Goal: Information Seeking & Learning: Learn about a topic

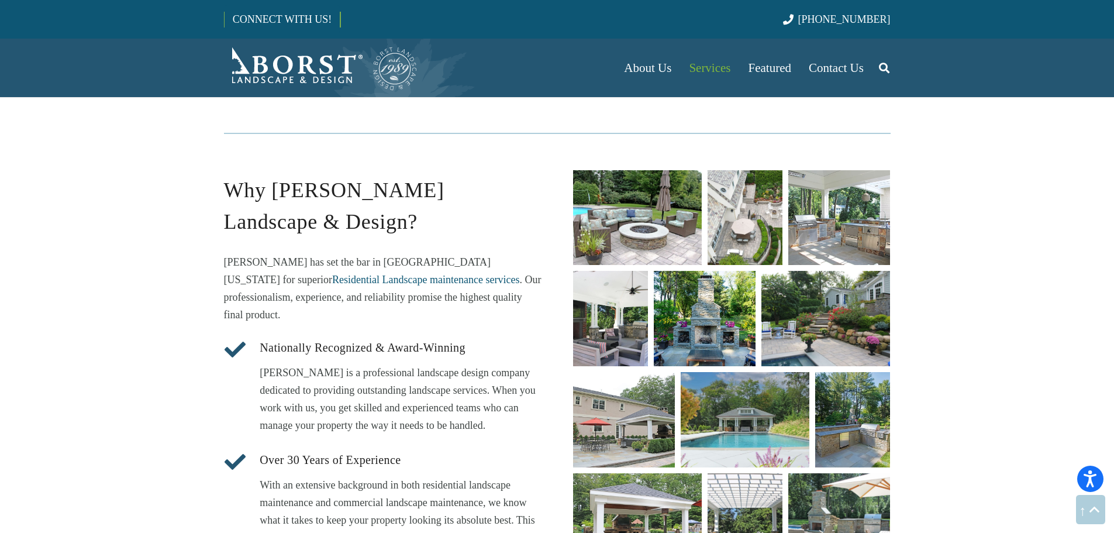
scroll to position [1345, 0]
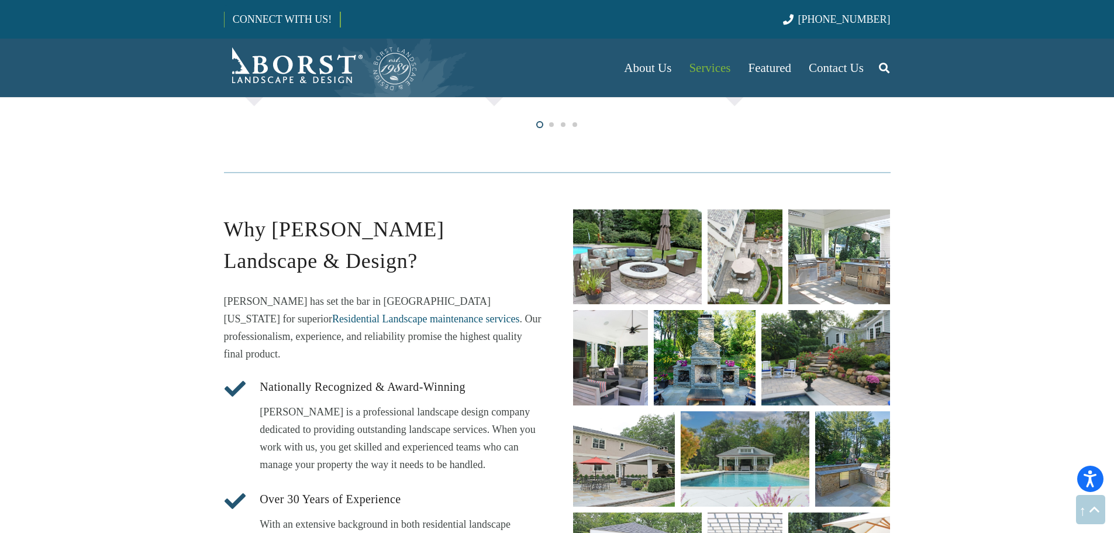
click at [645, 260] on link "unique fire pit designs" at bounding box center [637, 256] width 129 height 95
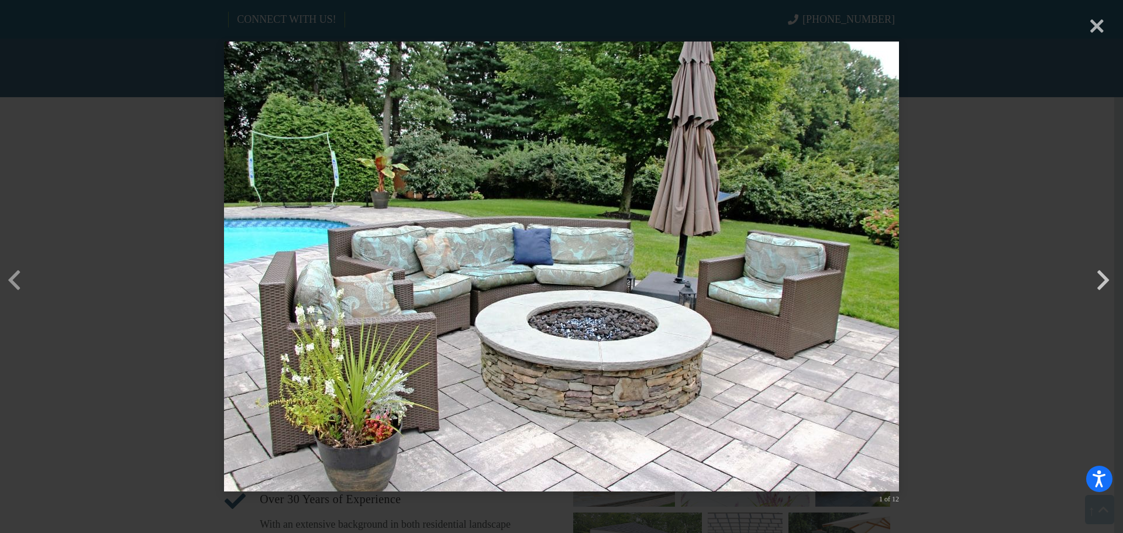
click at [1098, 276] on button "button" at bounding box center [1103, 262] width 28 height 28
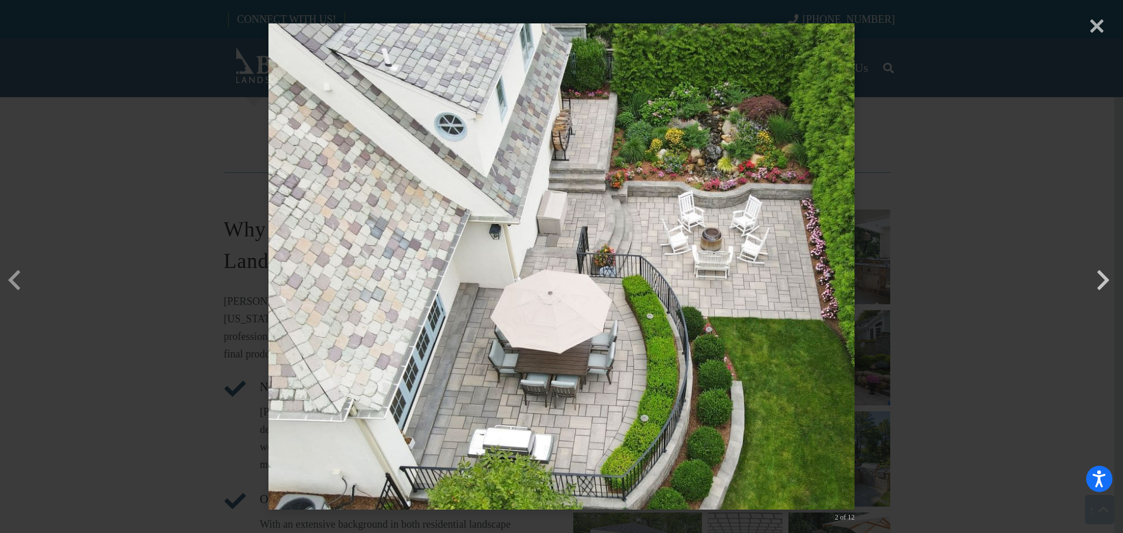
click at [1103, 276] on button "button" at bounding box center [1103, 262] width 28 height 28
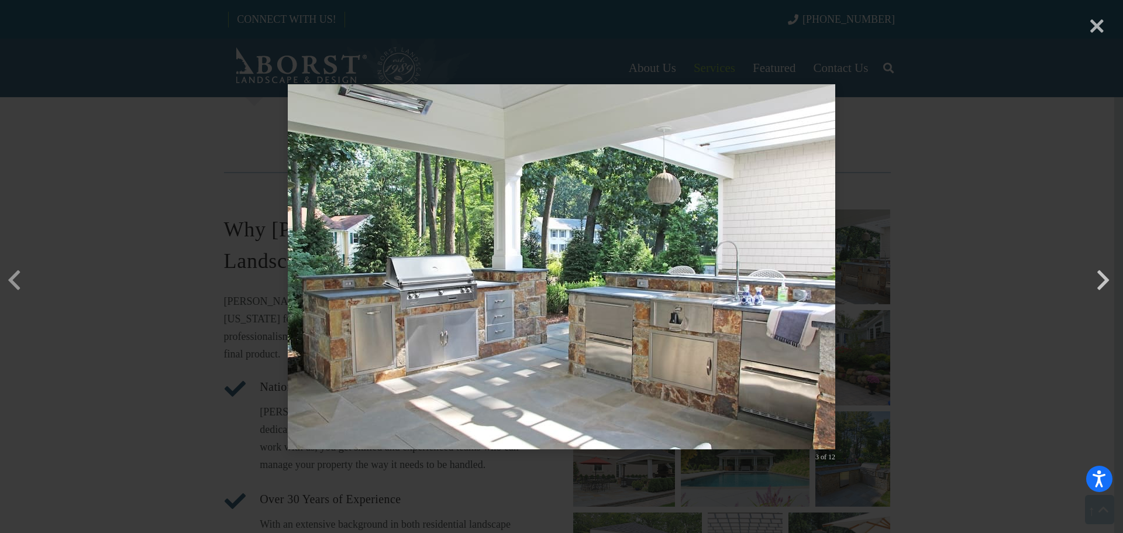
click at [1103, 276] on button "button" at bounding box center [1103, 262] width 28 height 28
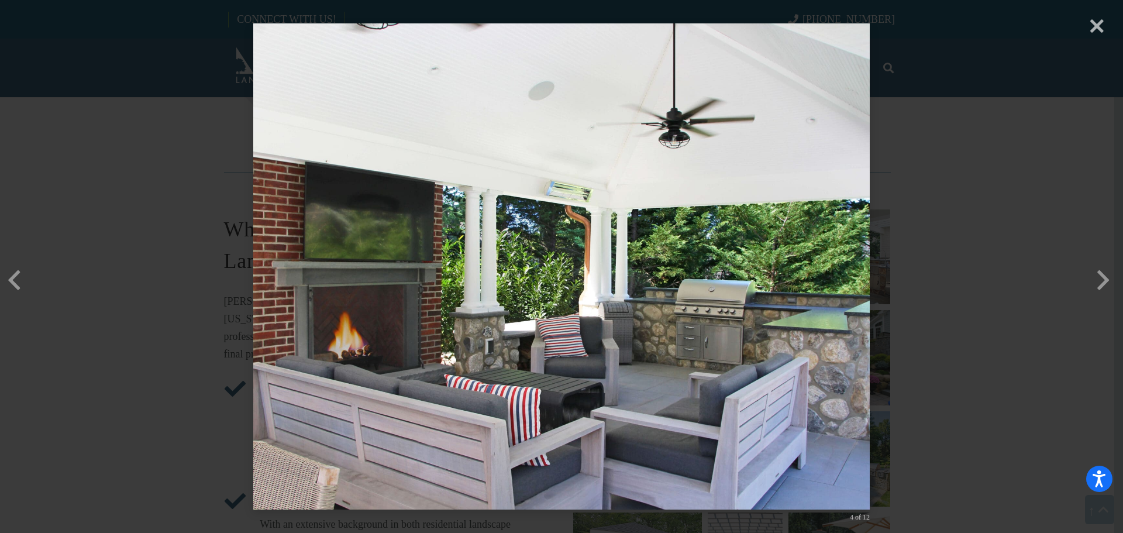
click at [1096, 290] on div "× 4 of 12 Loading..." at bounding box center [561, 266] width 1123 height 533
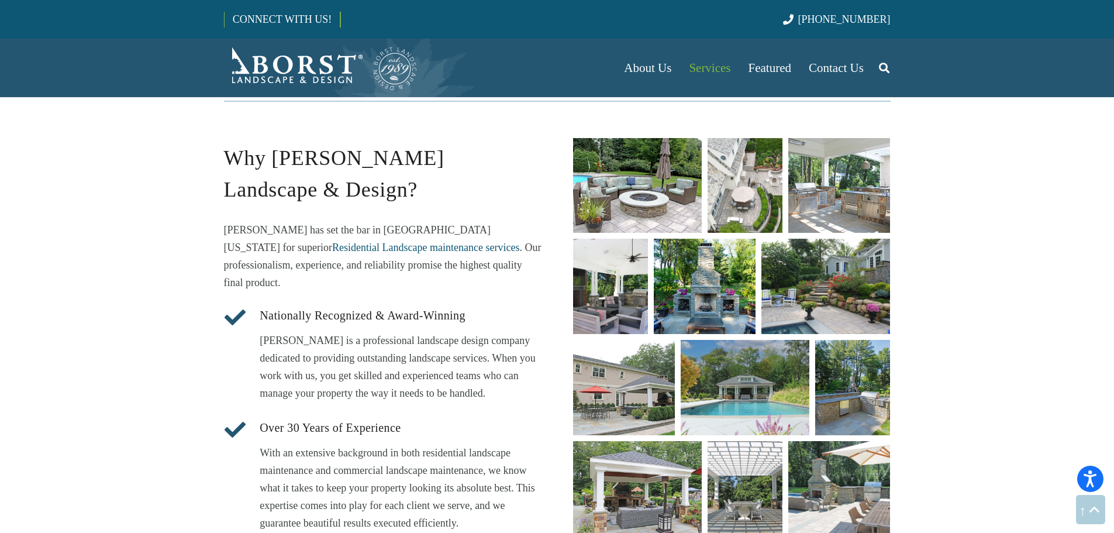
scroll to position [1462, 0]
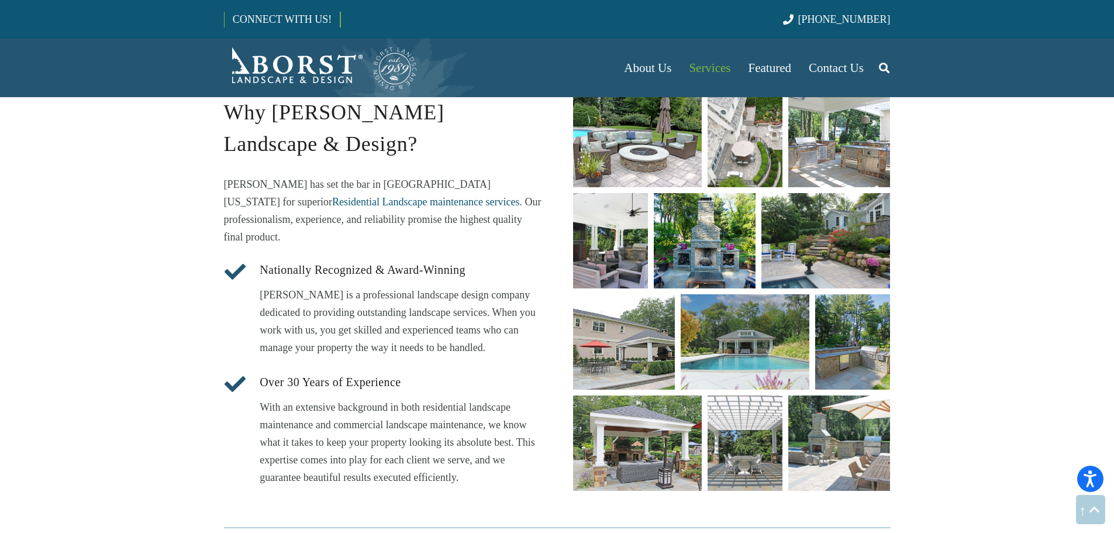
click at [615, 257] on link "Complete garden and patio transformation in Madison, NJ by Borst Landscape & De…" at bounding box center [610, 240] width 75 height 95
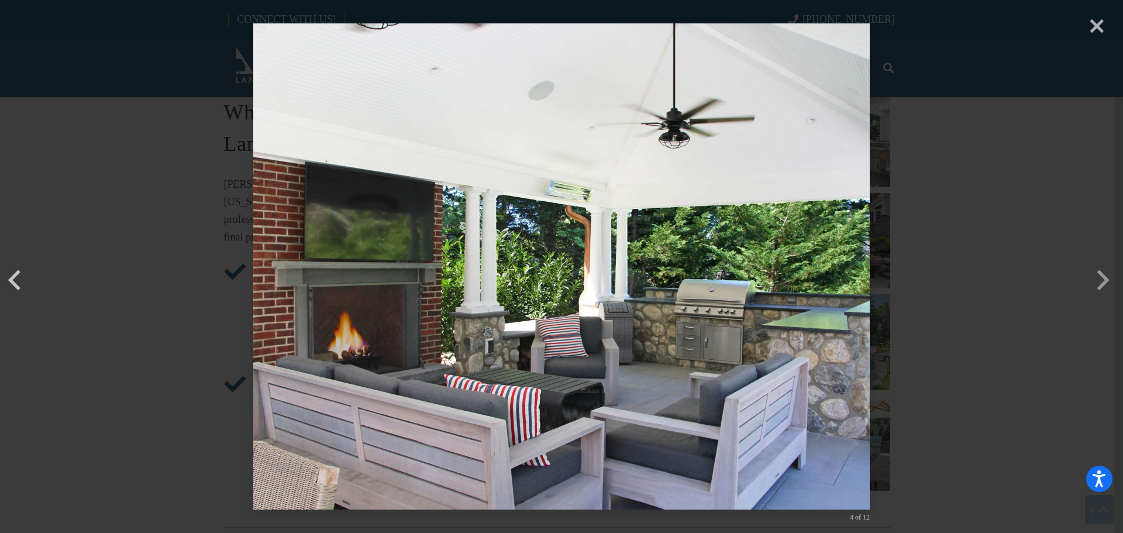
click at [12, 276] on button "button" at bounding box center [14, 262] width 28 height 28
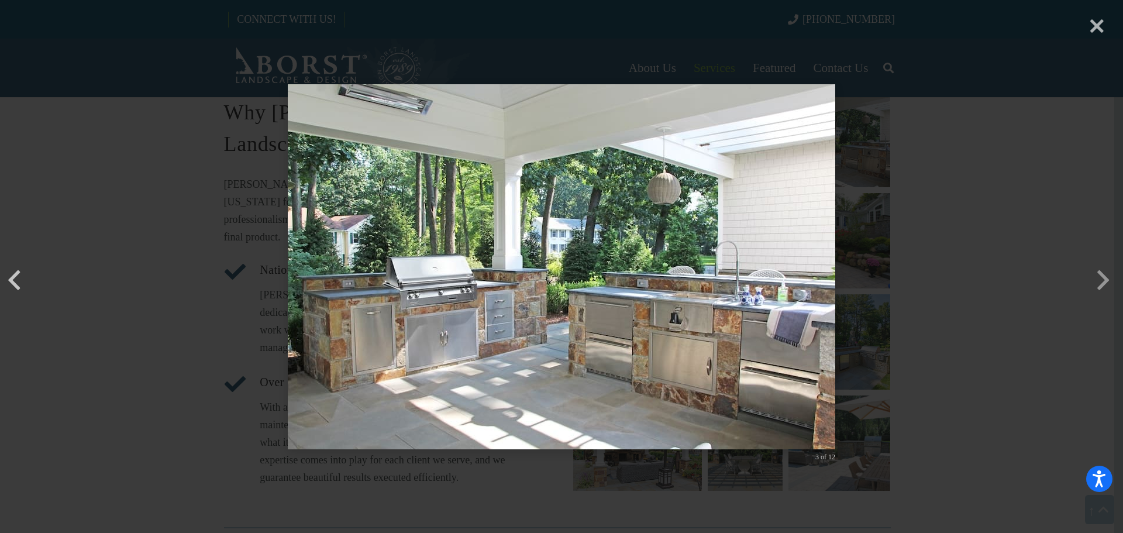
click at [11, 276] on button "button" at bounding box center [14, 262] width 28 height 28
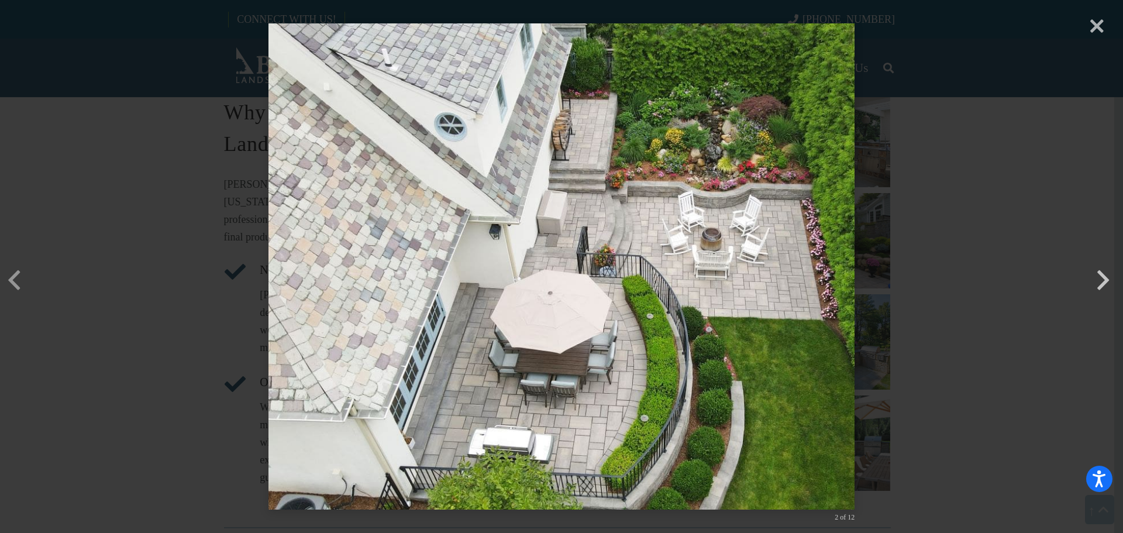
click at [1096, 274] on button "button" at bounding box center [1103, 262] width 28 height 28
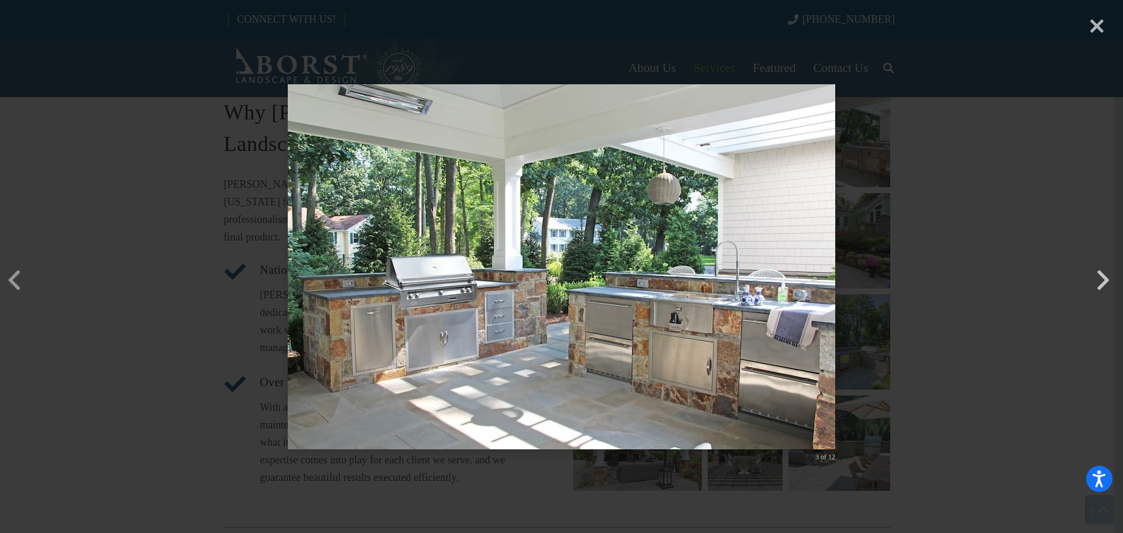
click at [1096, 274] on button "button" at bounding box center [1103, 262] width 28 height 28
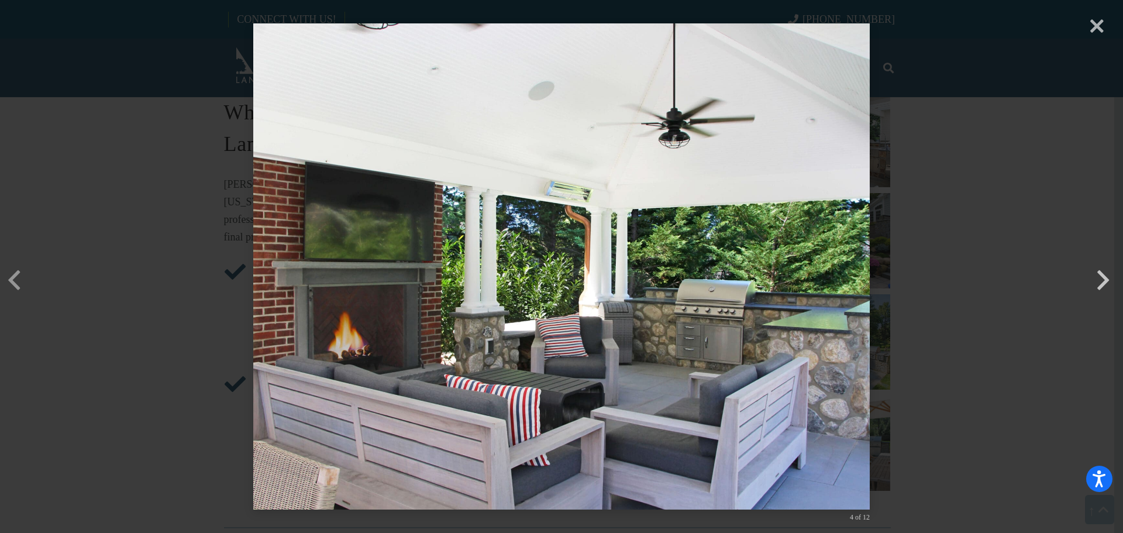
click at [1100, 276] on button "button" at bounding box center [1103, 262] width 28 height 28
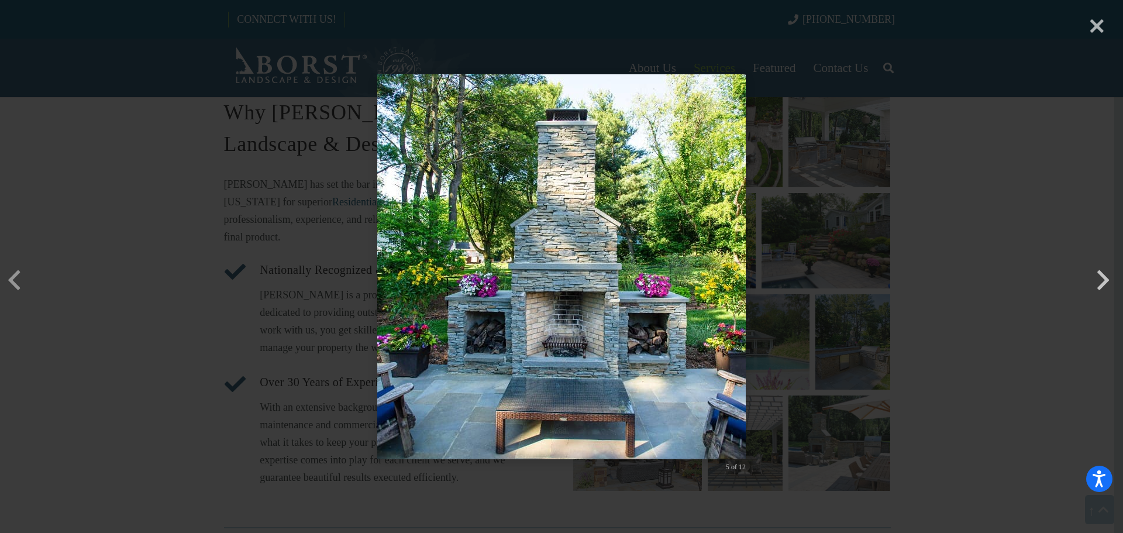
click at [1100, 276] on button "button" at bounding box center [1103, 262] width 28 height 28
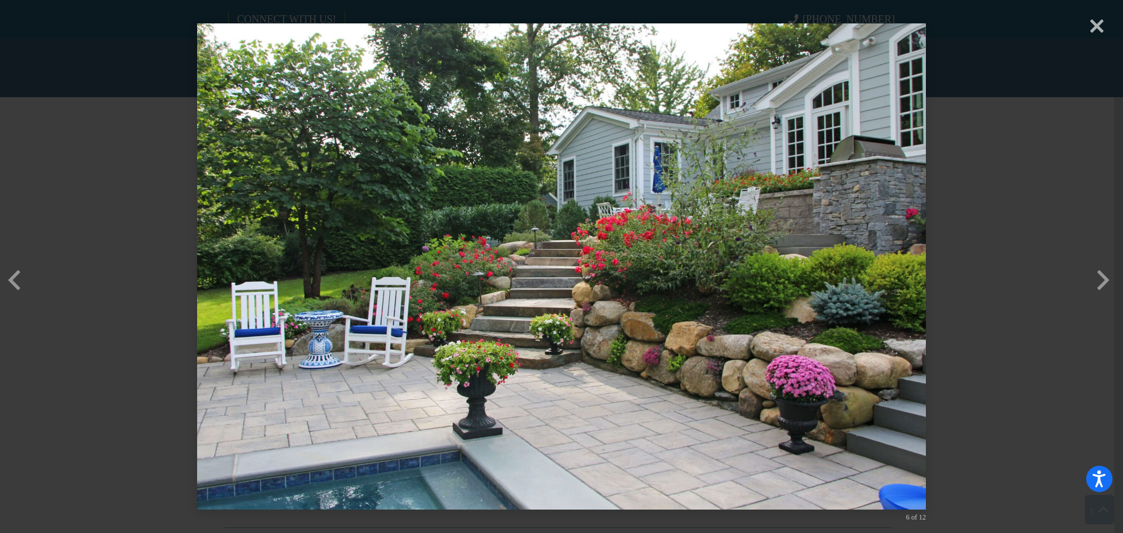
click at [1109, 287] on div "× 6 of 12 Loading..." at bounding box center [561, 266] width 1123 height 533
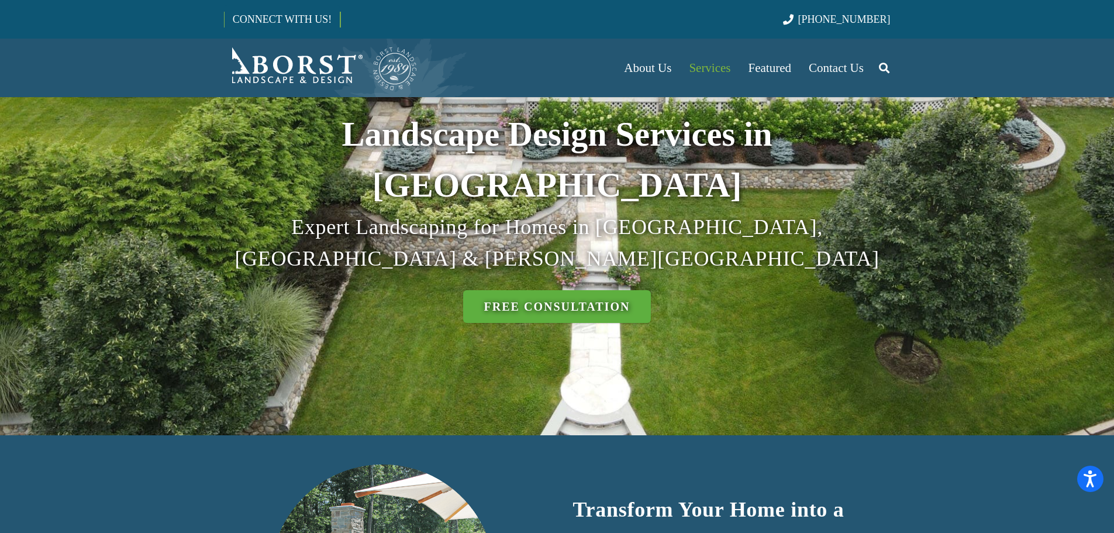
scroll to position [0, 0]
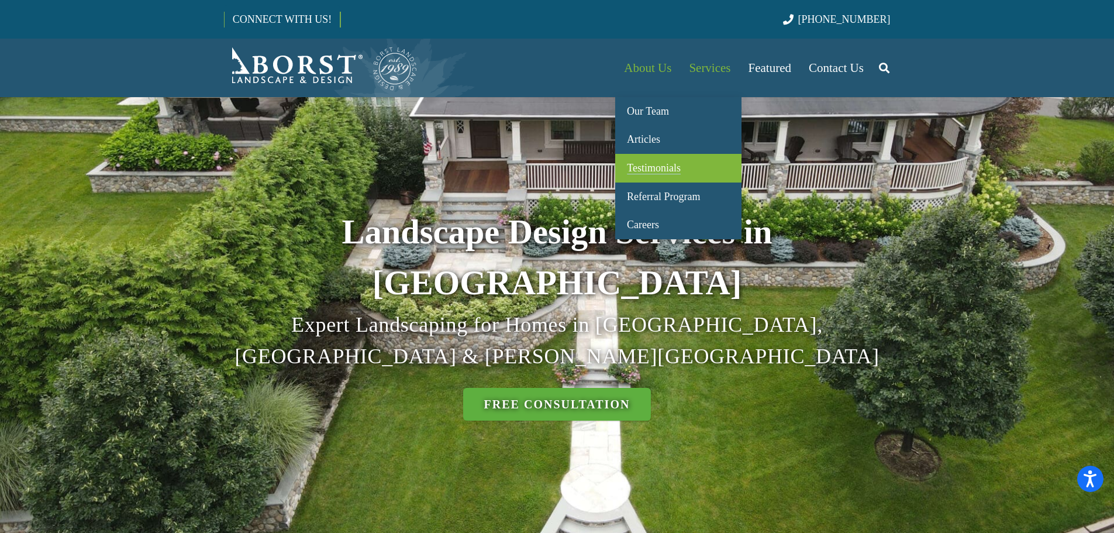
click at [657, 164] on span "Testimonials" at bounding box center [654, 168] width 54 height 12
